Goal: Task Accomplishment & Management: Complete application form

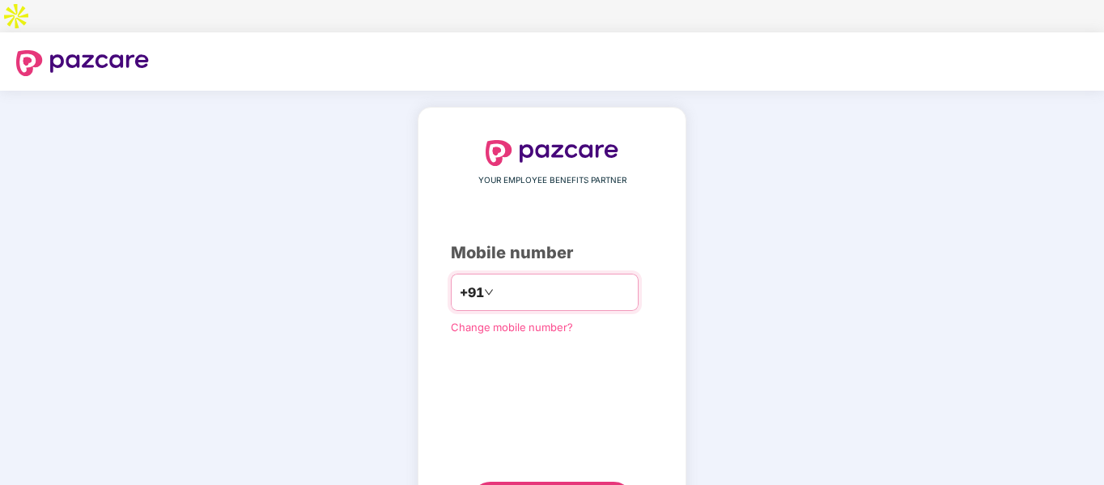
type input "**********"
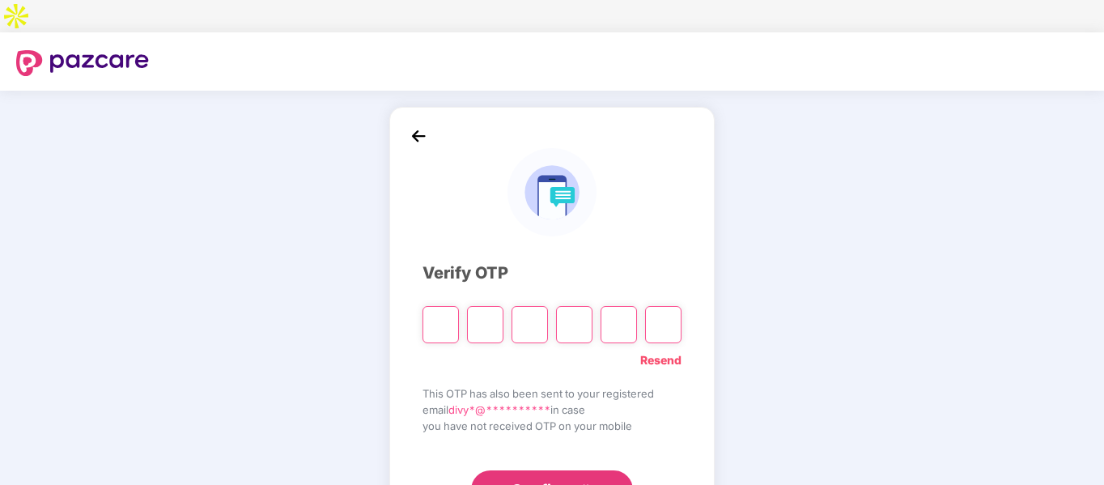
type input "*"
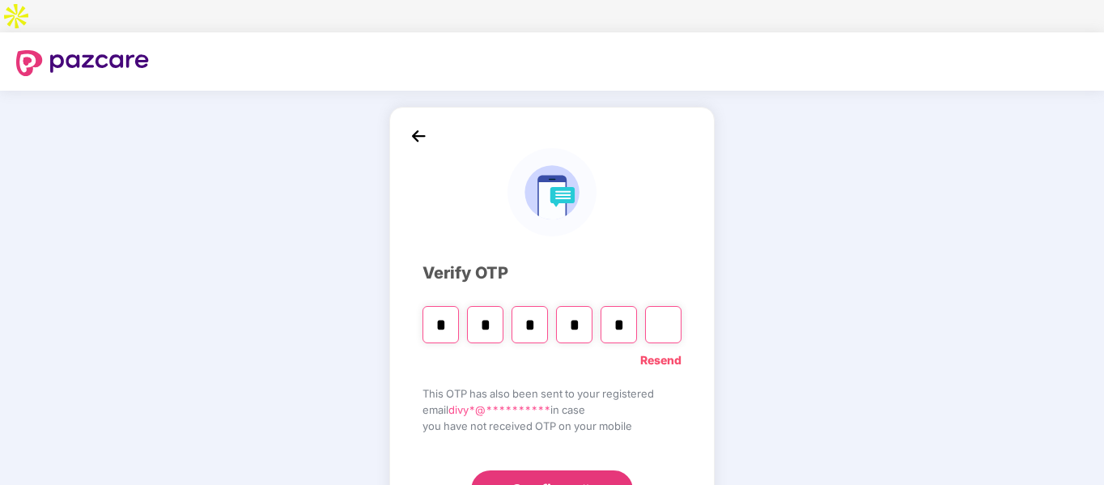
type input "*"
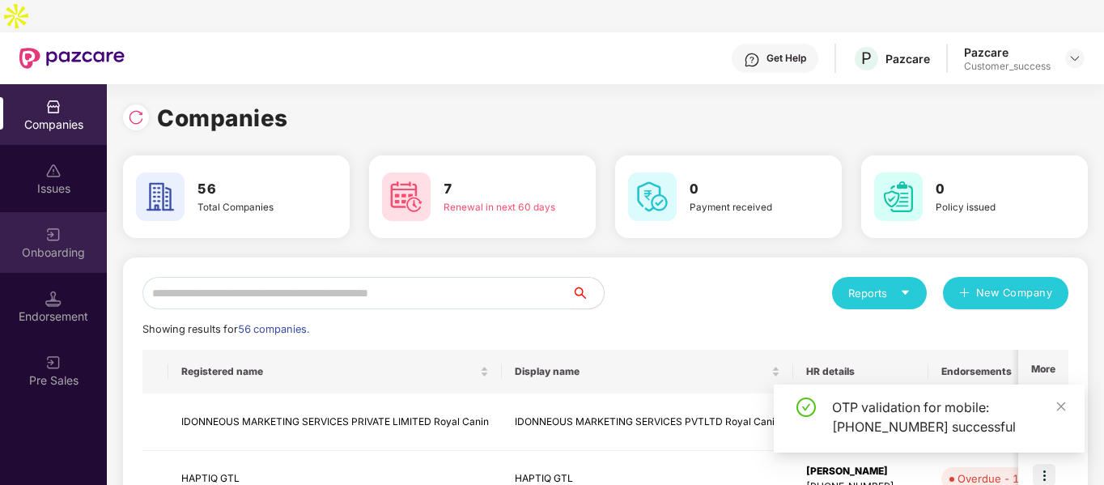
click at [53, 228] on div "Onboarding" at bounding box center [53, 242] width 107 height 61
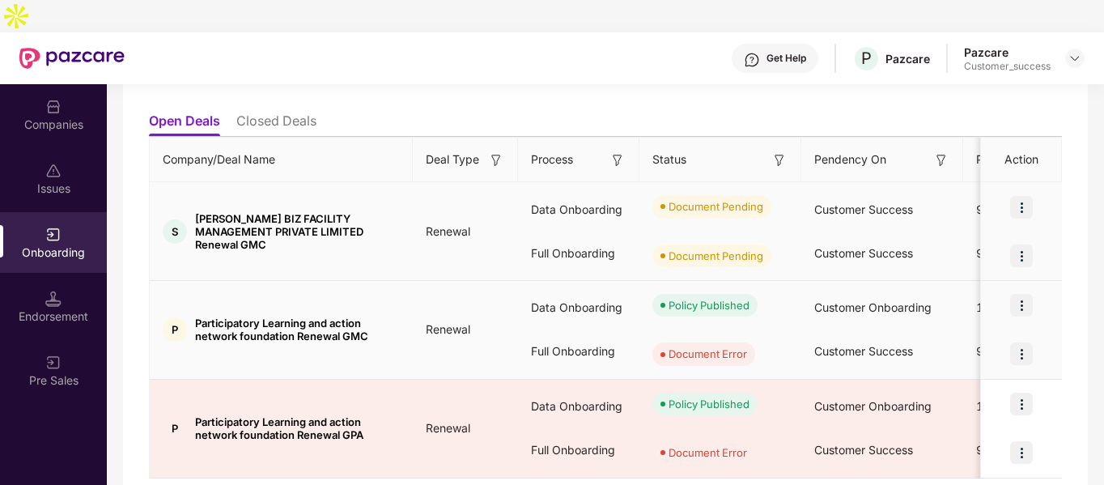
scroll to position [162, 0]
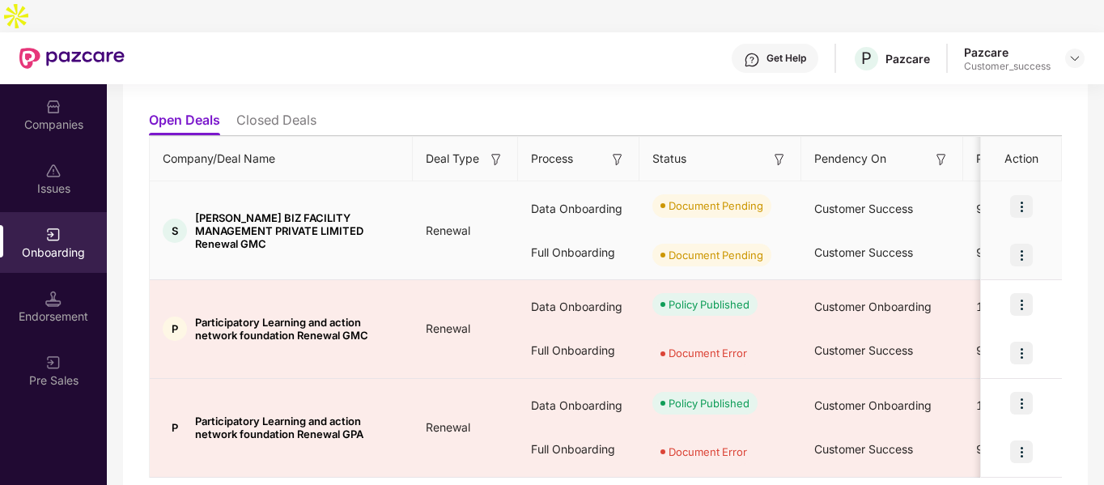
click at [1023, 195] on img at bounding box center [1021, 206] width 23 height 23
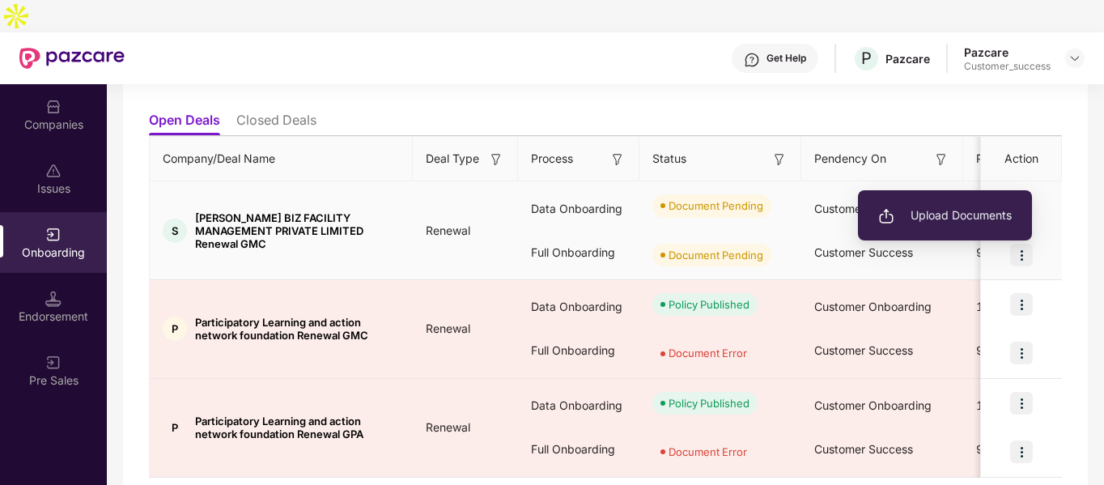
click at [935, 206] on span "Upload Documents" at bounding box center [945, 215] width 134 height 18
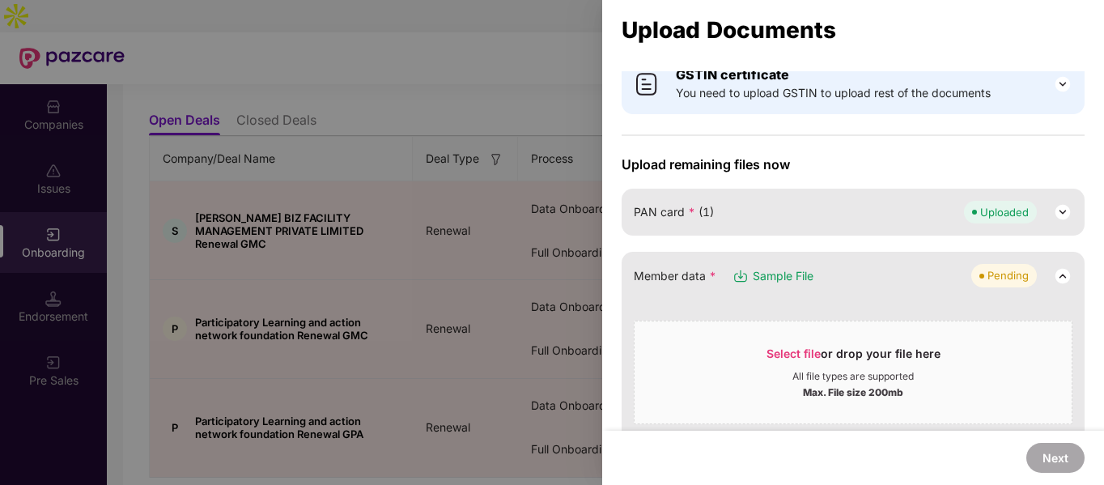
scroll to position [59, 0]
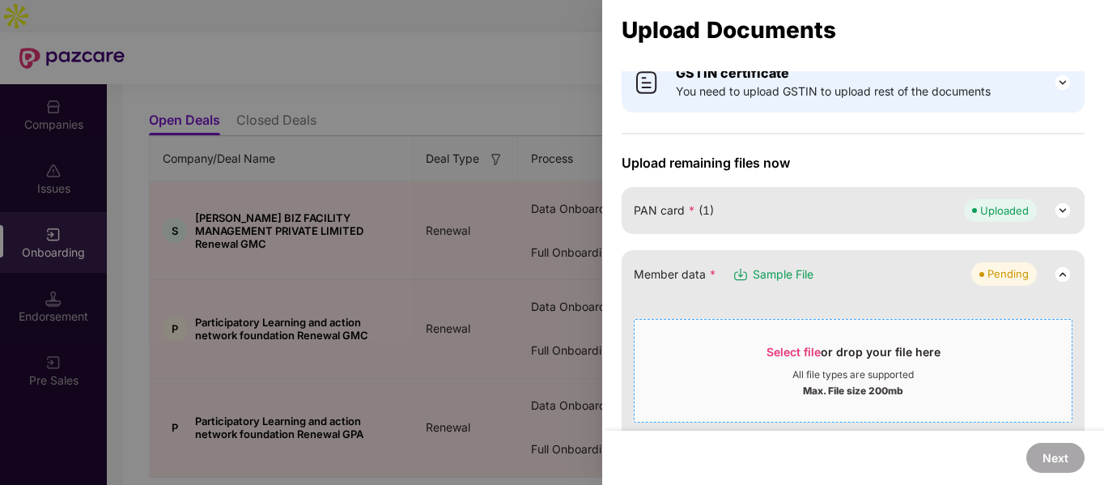
click at [818, 355] on span "Select file" at bounding box center [794, 352] width 54 height 14
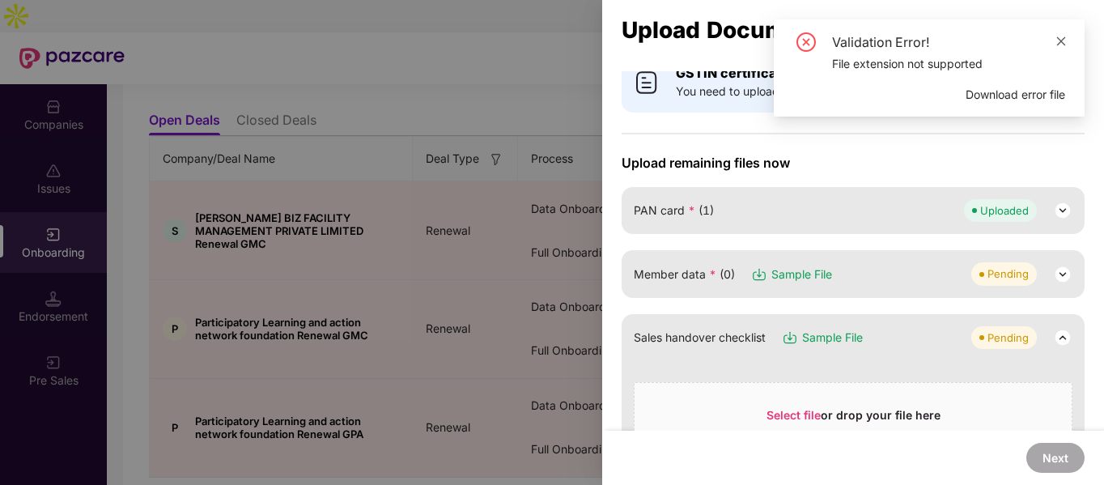
click at [1058, 45] on icon "close" at bounding box center [1061, 41] width 11 height 11
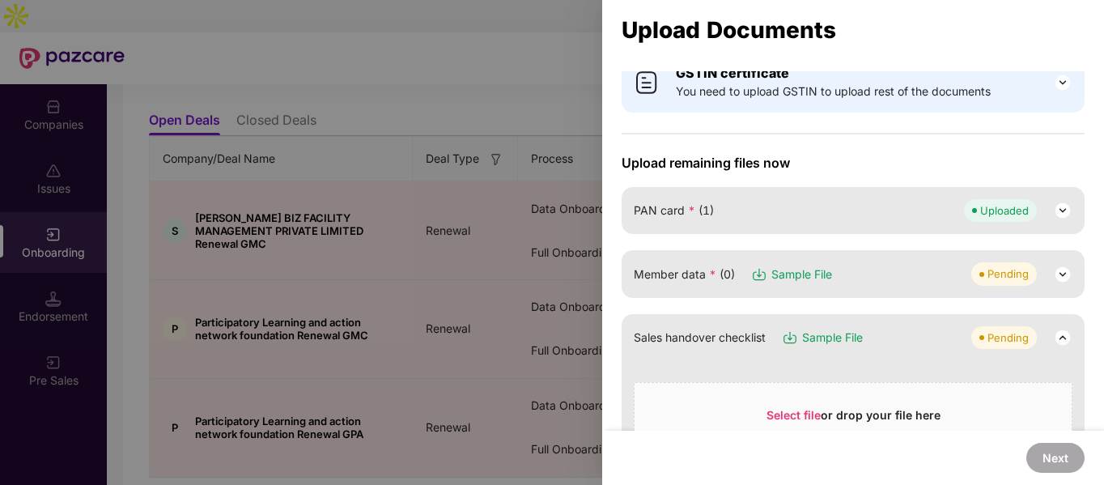
click at [1058, 269] on img at bounding box center [1062, 274] width 19 height 19
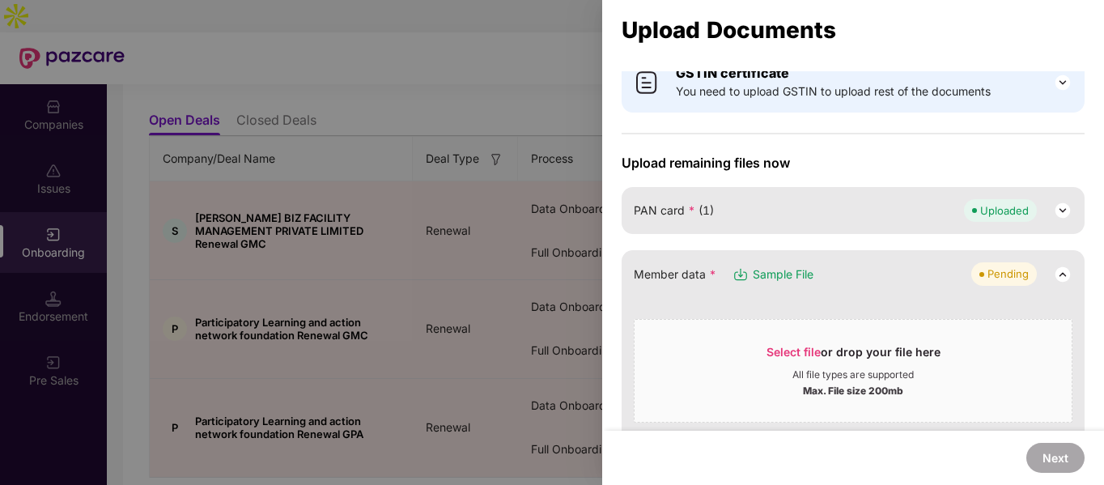
click at [769, 278] on span "Sample File" at bounding box center [783, 275] width 61 height 18
click at [870, 360] on div "Select file or drop your file here" at bounding box center [854, 356] width 174 height 24
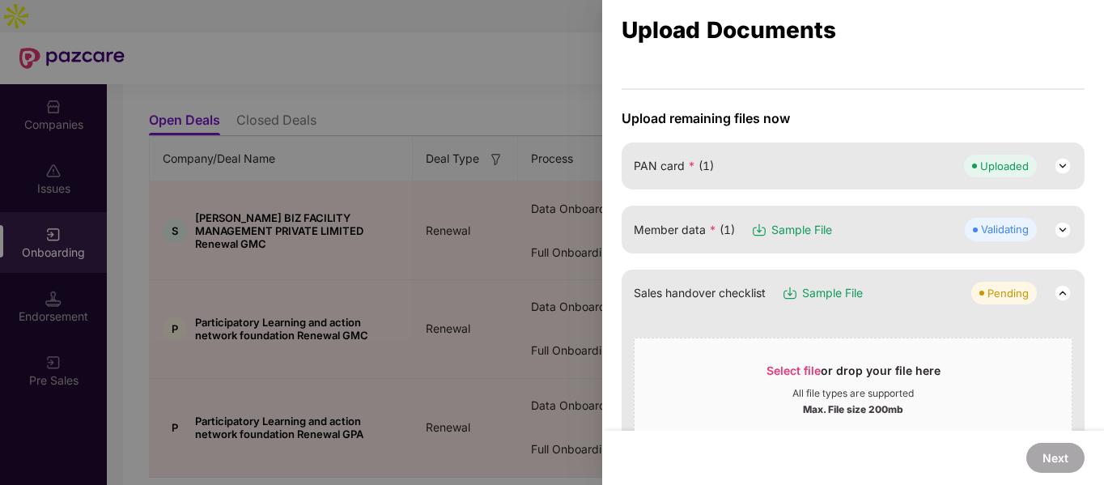
scroll to position [104, 0]
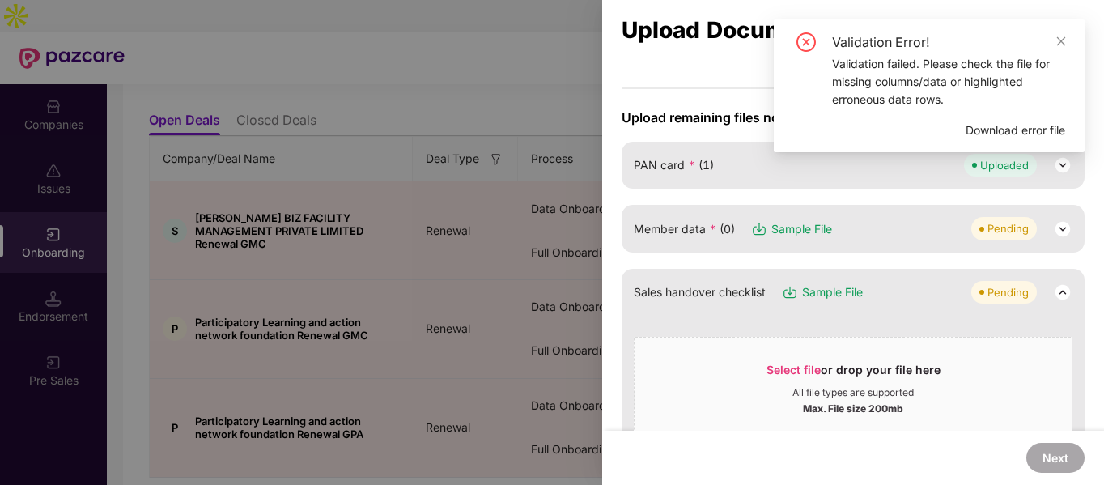
click at [984, 134] on span "Download error file" at bounding box center [1016, 130] width 100 height 18
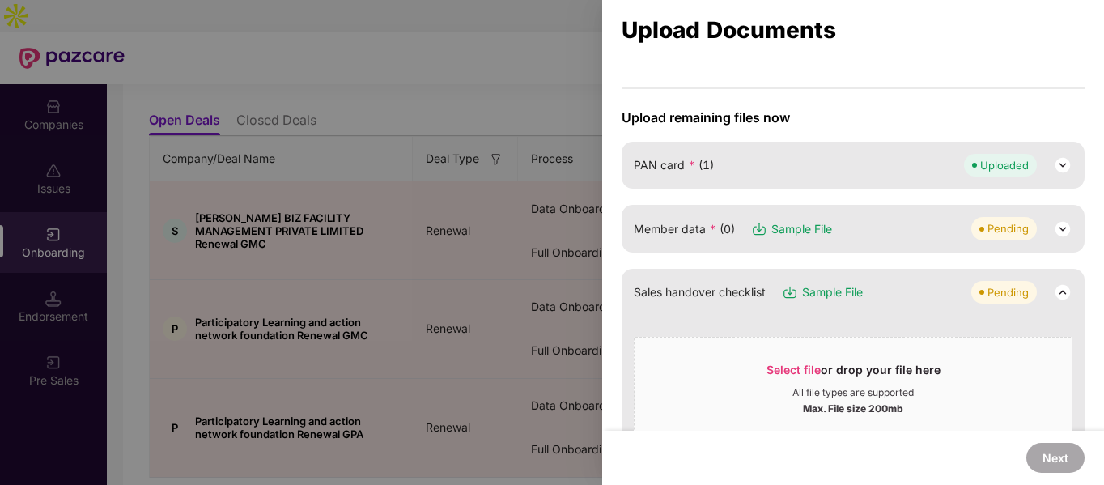
click at [1055, 229] on img at bounding box center [1062, 228] width 19 height 19
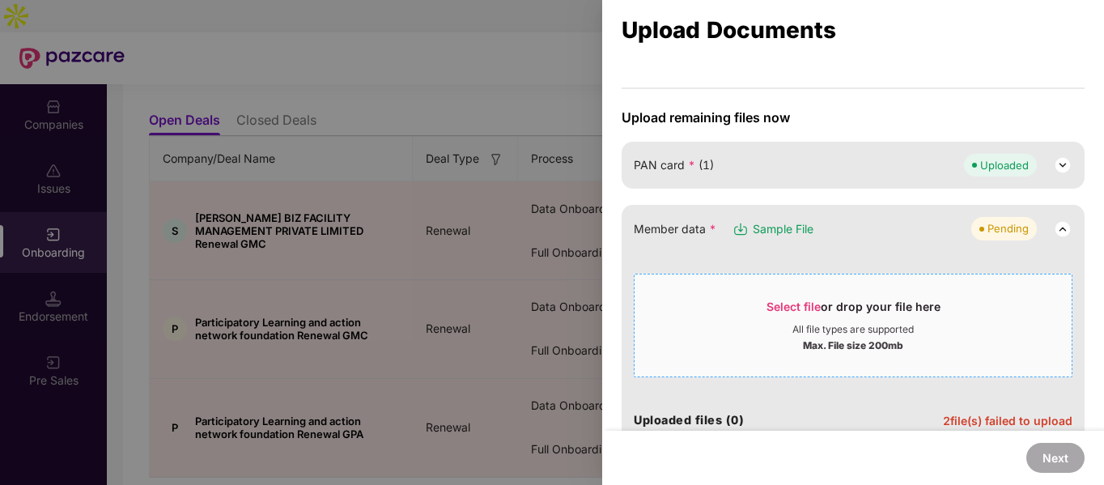
click at [808, 319] on div "Select file or drop your file here" at bounding box center [854, 311] width 174 height 24
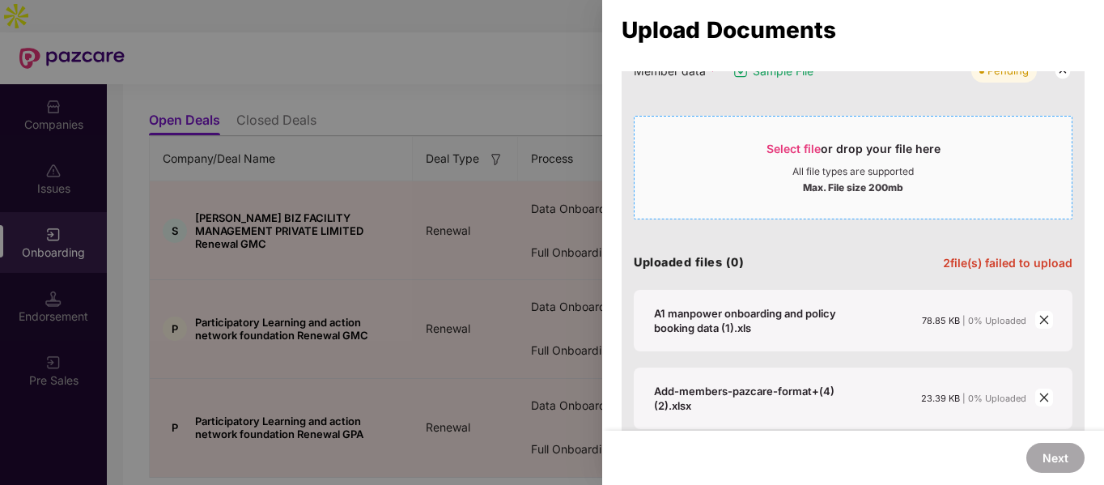
scroll to position [266, 0]
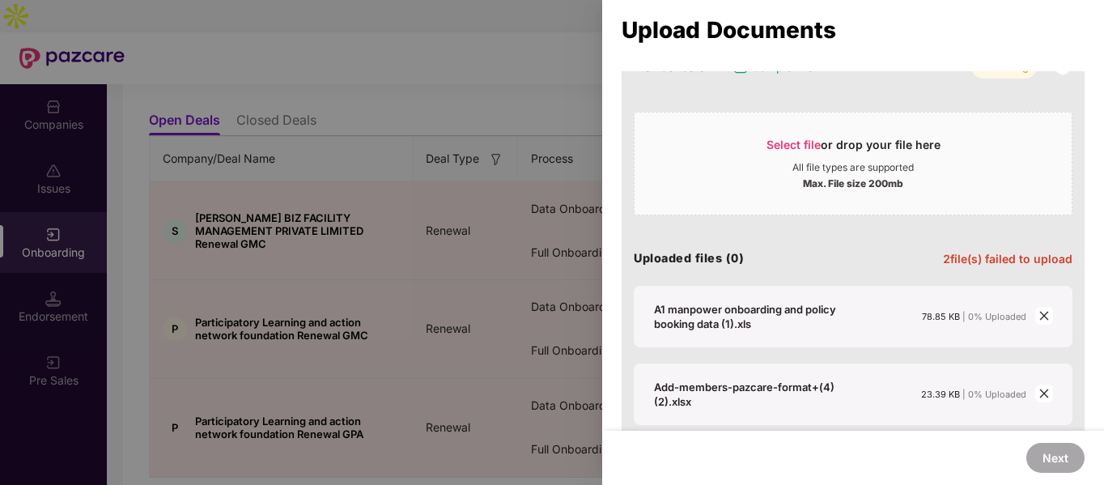
click at [1044, 321] on icon "close" at bounding box center [1044, 315] width 11 height 11
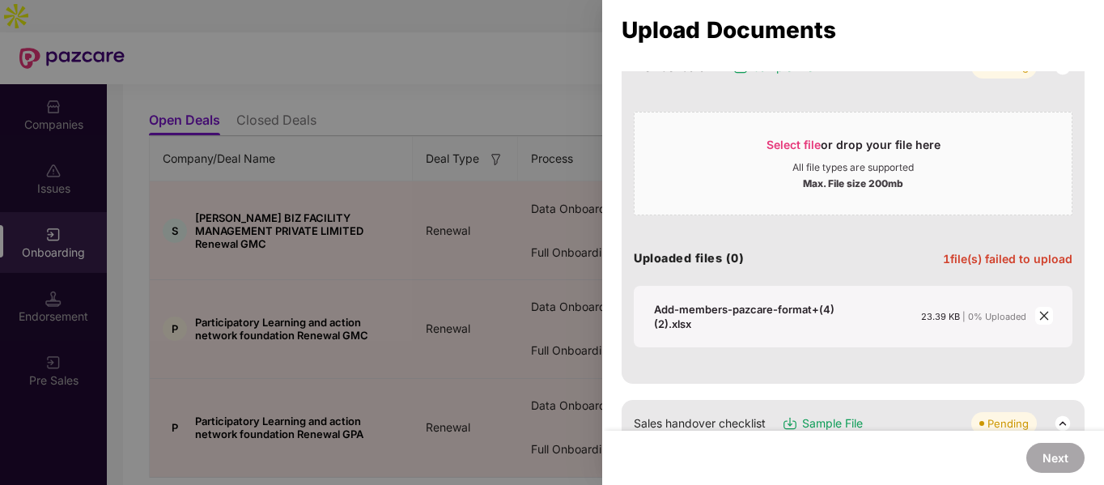
click at [1044, 321] on icon "close" at bounding box center [1044, 315] width 11 height 11
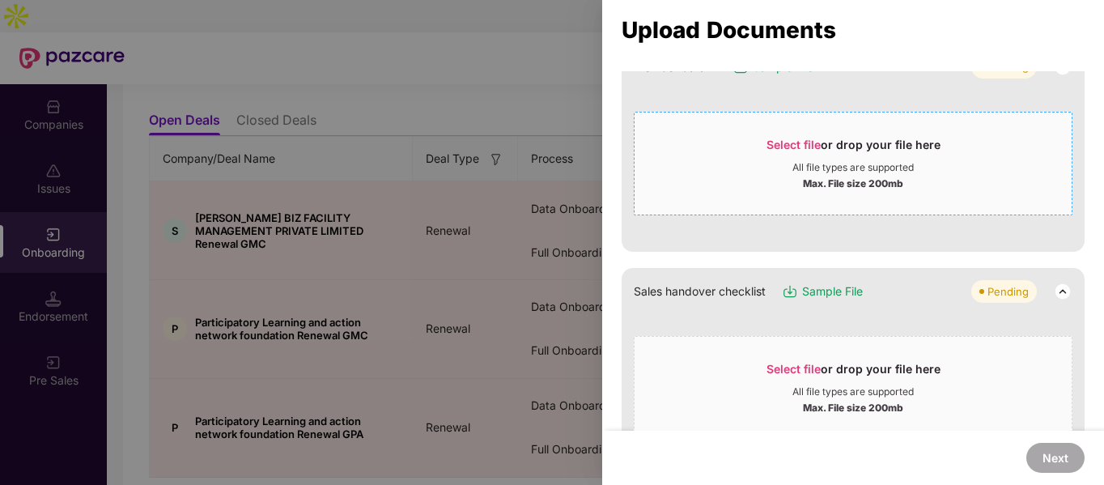
click at [879, 176] on div "Max. File size 200mb" at bounding box center [853, 182] width 100 height 16
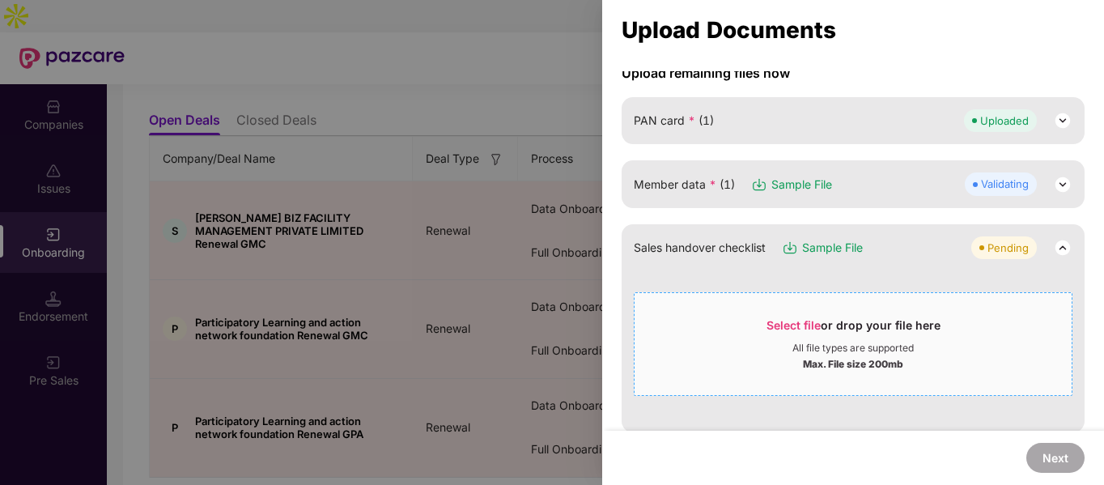
scroll to position [140, 0]
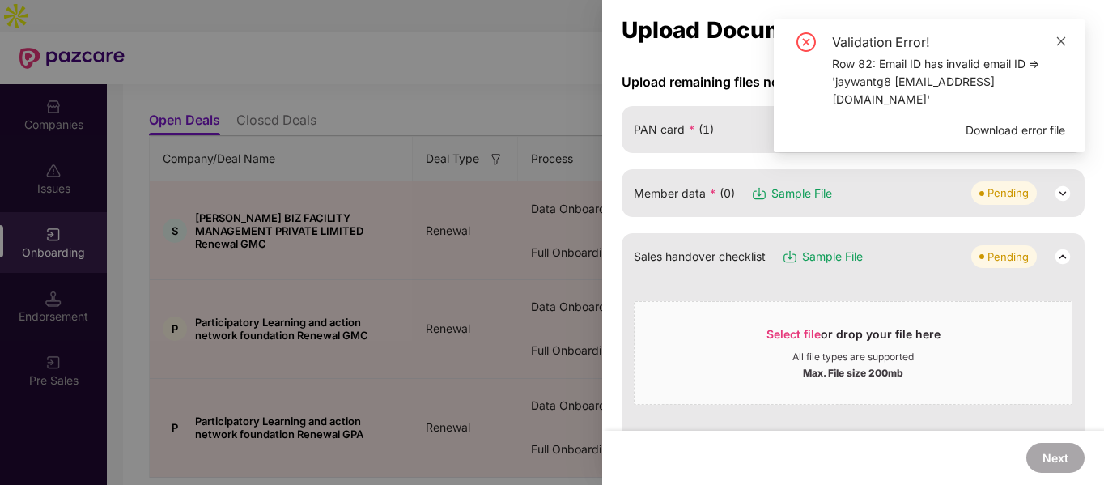
click at [1060, 49] on link at bounding box center [1061, 41] width 11 height 18
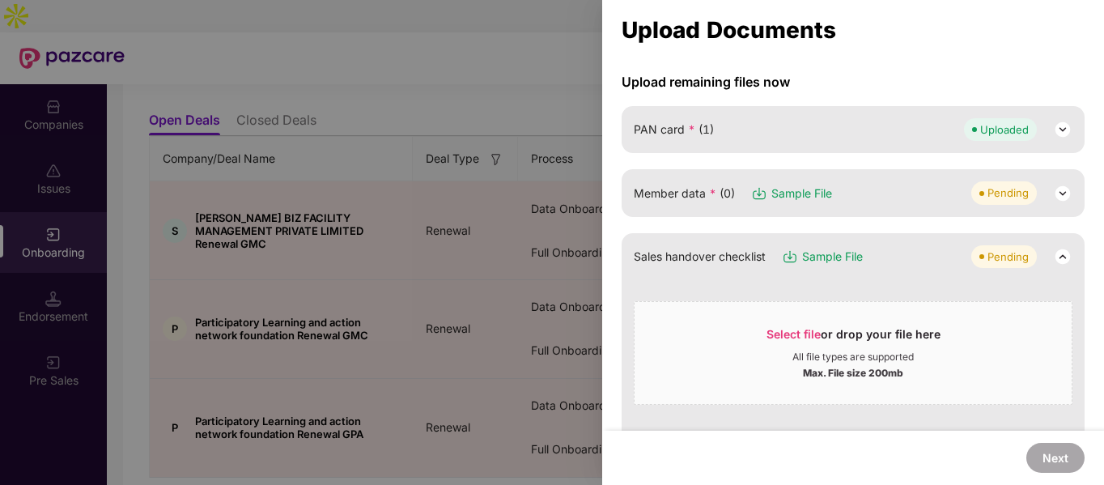
click at [1055, 197] on img at bounding box center [1062, 193] width 19 height 19
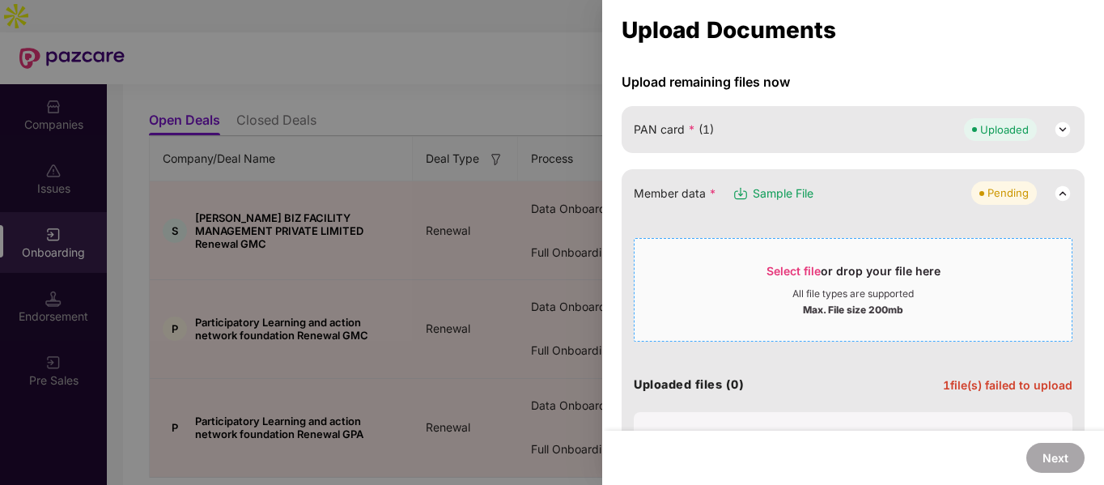
click at [828, 284] on div "Select file or drop your file here" at bounding box center [854, 275] width 174 height 24
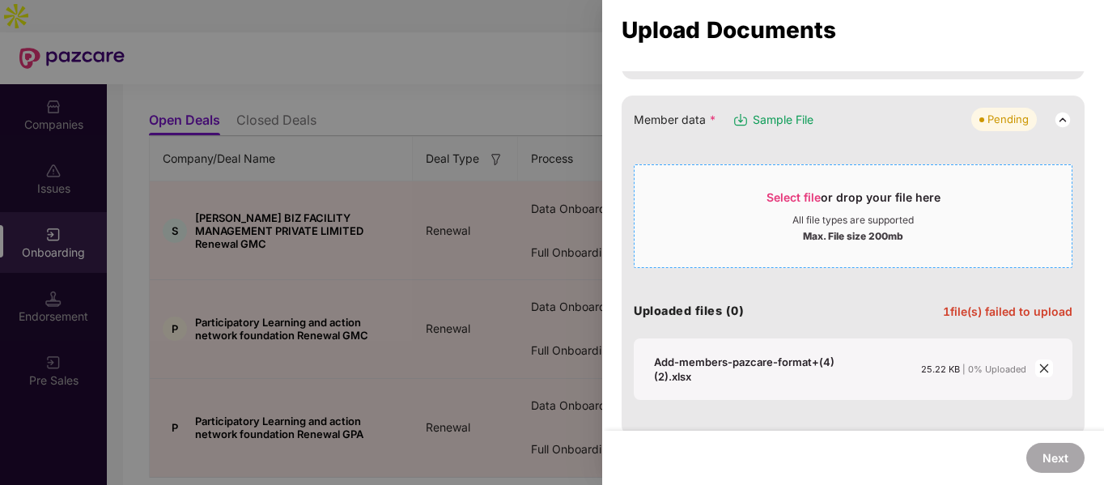
scroll to position [215, 0]
click at [1046, 369] on icon "close" at bounding box center [1044, 367] width 11 height 11
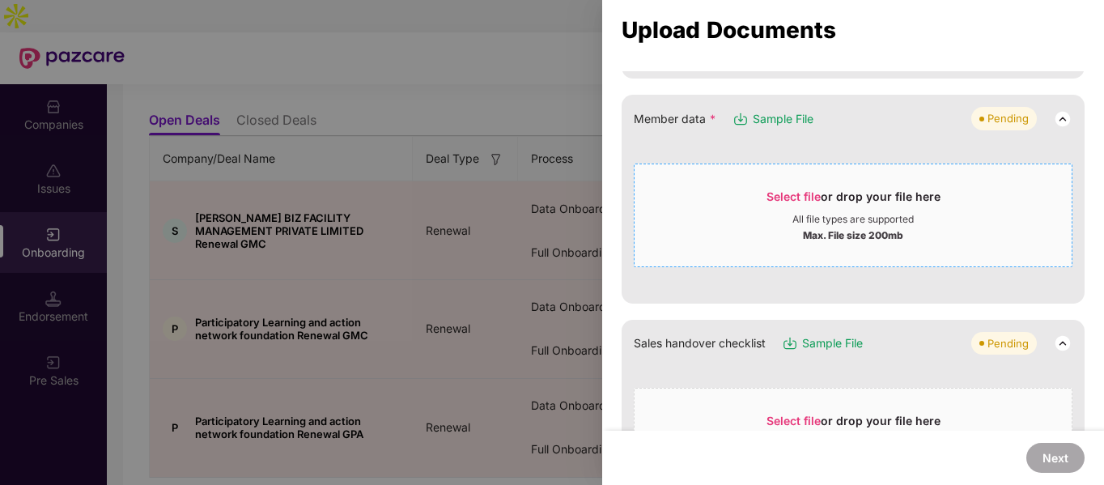
click at [883, 217] on div "All file types are supported" at bounding box center [853, 219] width 121 height 13
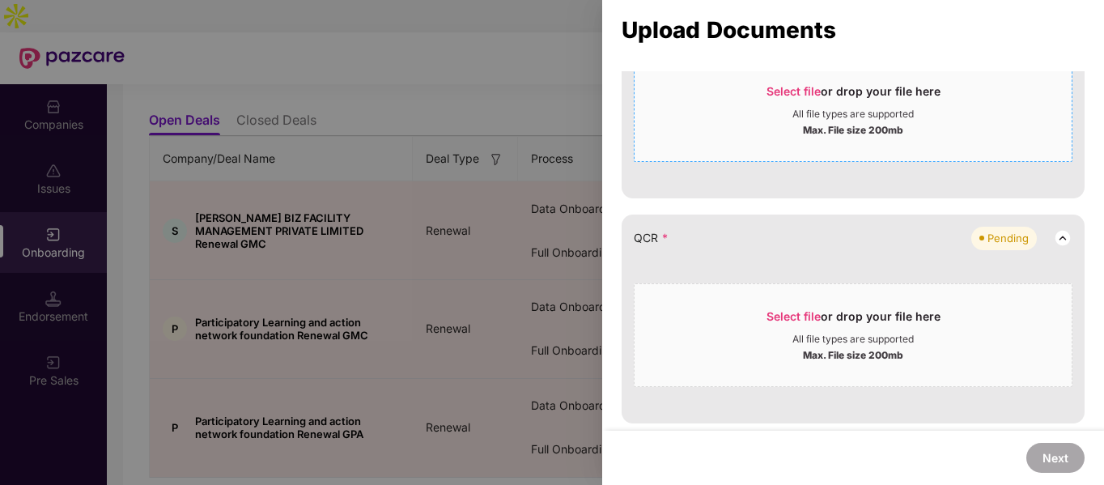
scroll to position [392, 0]
